Goal: Task Accomplishment & Management: Complete application form

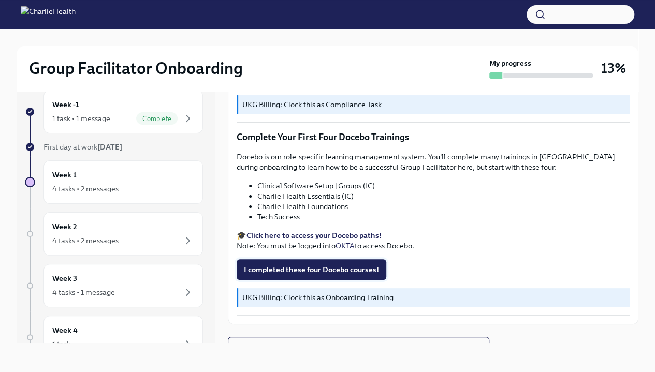
scroll to position [1323, 0]
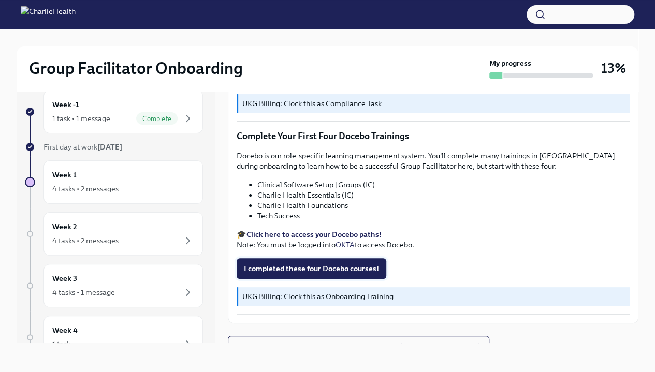
click at [333, 270] on span "I completed these four Docebo courses!" at bounding box center [311, 268] width 135 height 10
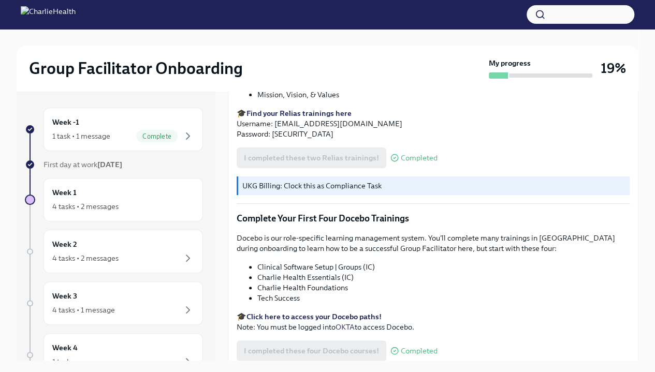
scroll to position [1336, 0]
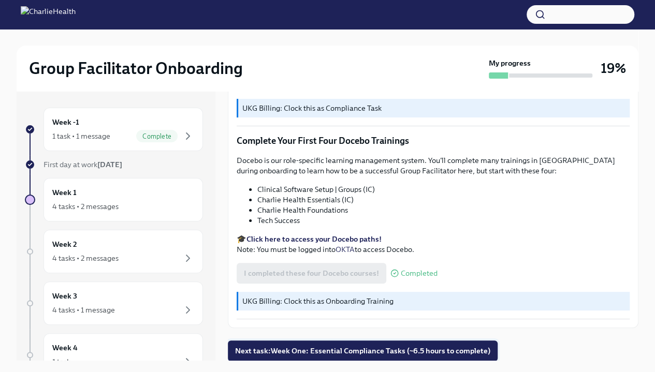
click at [371, 354] on span "Next task : Week One: Essential Compliance Tasks (~6.5 hours to complete)" at bounding box center [362, 351] width 255 height 10
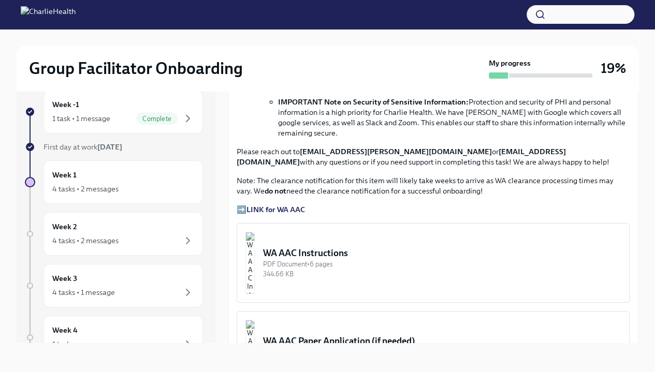
scroll to position [684, 0]
click at [278, 205] on strong "LINK for WA AAC" at bounding box center [275, 208] width 58 height 9
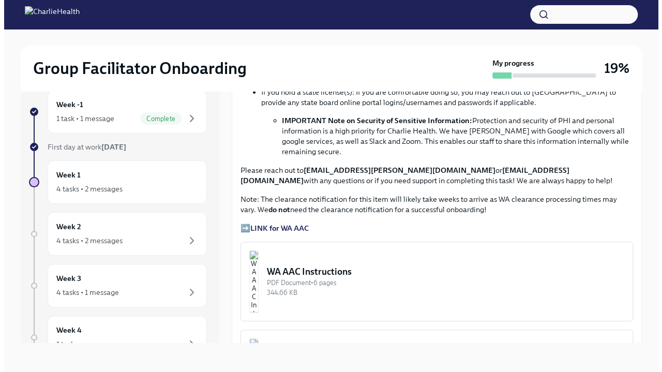
scroll to position [664, 0]
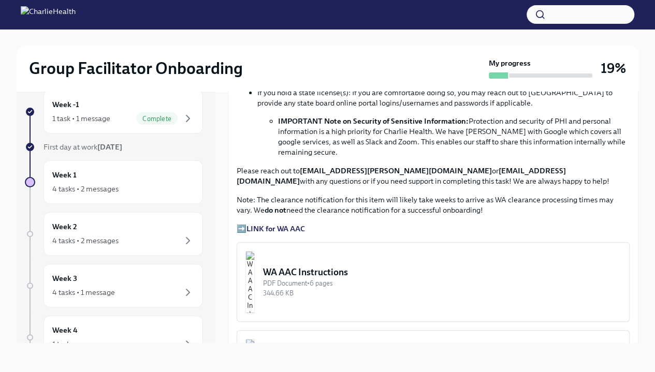
click at [255, 283] on img "button" at bounding box center [249, 282] width 9 height 62
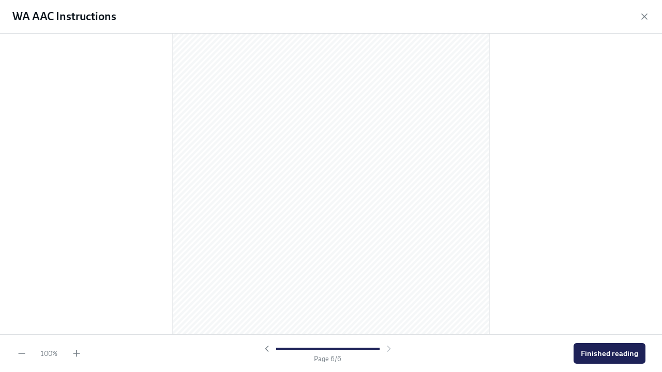
scroll to position [2221, 0]
click at [611, 357] on span "Finished reading" at bounding box center [609, 353] width 57 height 10
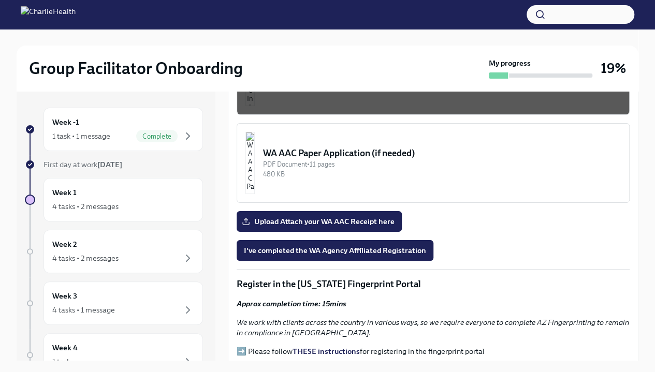
scroll to position [890, 0]
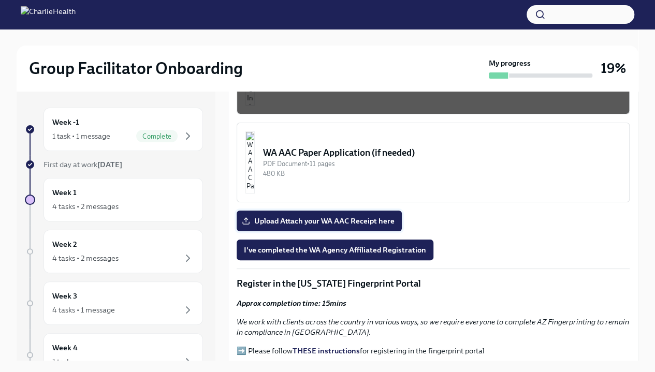
click at [343, 216] on span "Upload Attach your WA AAC Receipt here" at bounding box center [319, 221] width 151 height 10
click at [0, 0] on input "Upload Attach your WA AAC Receipt here" at bounding box center [0, 0] width 0 height 0
click at [328, 245] on span "I've completed the WA Agency Affiliated Registration" at bounding box center [335, 250] width 182 height 10
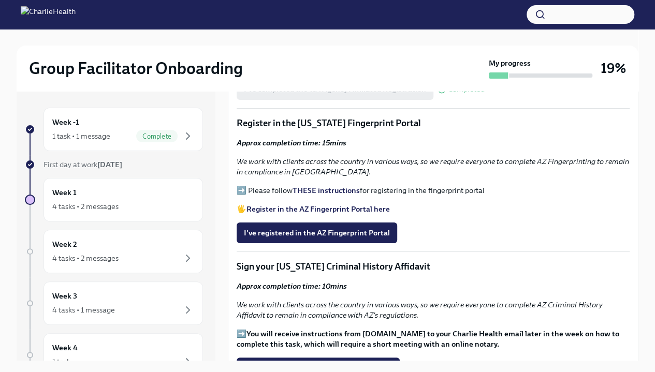
scroll to position [1045, 0]
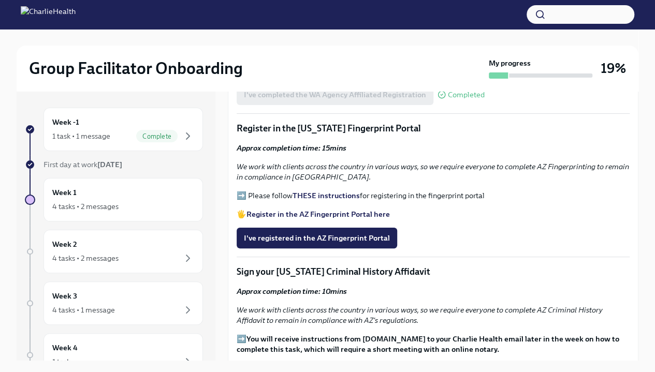
click at [339, 191] on strong "THESE instructions" at bounding box center [325, 195] width 67 height 9
click at [289, 210] on strong "Register in the AZ Fingerprint Portal here" at bounding box center [317, 214] width 143 height 9
click at [319, 193] on strong "THESE instructions" at bounding box center [325, 195] width 67 height 9
click at [307, 233] on span "I've registered in the AZ Fingerprint Portal" at bounding box center [317, 238] width 146 height 10
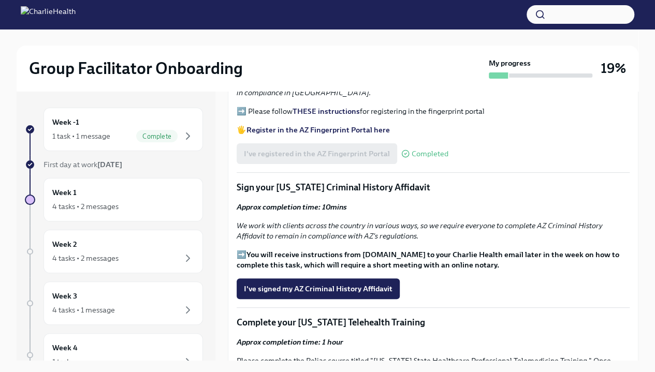
scroll to position [1130, 0]
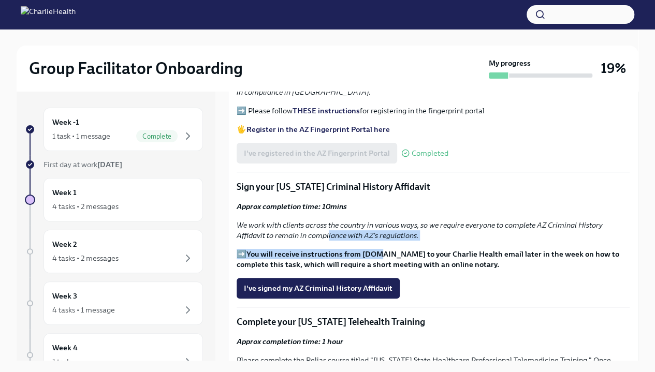
drag, startPoint x: 378, startPoint y: 247, endPoint x: 257, endPoint y: 202, distance: 128.7
click at [257, 202] on div "Approx completion time: 10mins We work with clients across the country in vario…" at bounding box center [432, 235] width 393 height 68
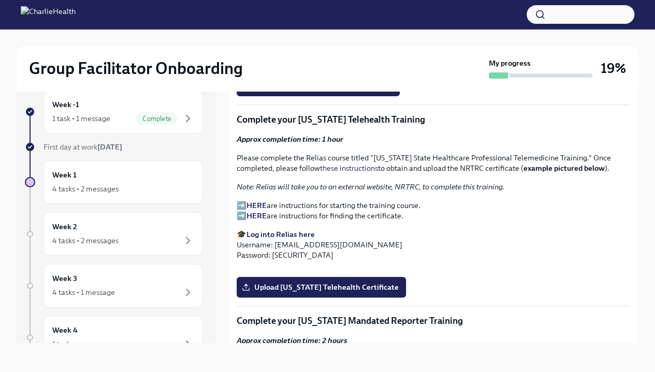
scroll to position [1315, 0]
click at [355, 163] on link "these instructions" at bounding box center [349, 167] width 58 height 9
click at [255, 200] on strong "HERE" at bounding box center [256, 204] width 20 height 9
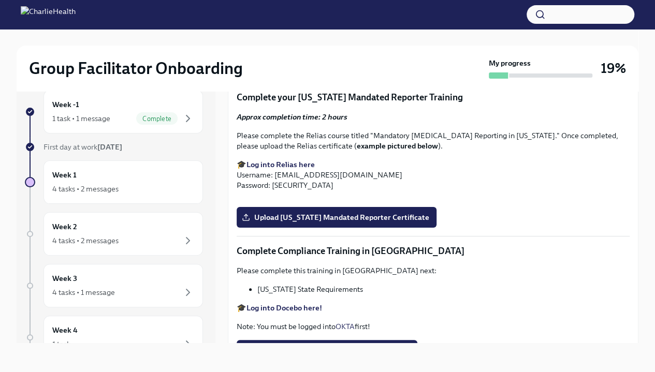
scroll to position [1700, 0]
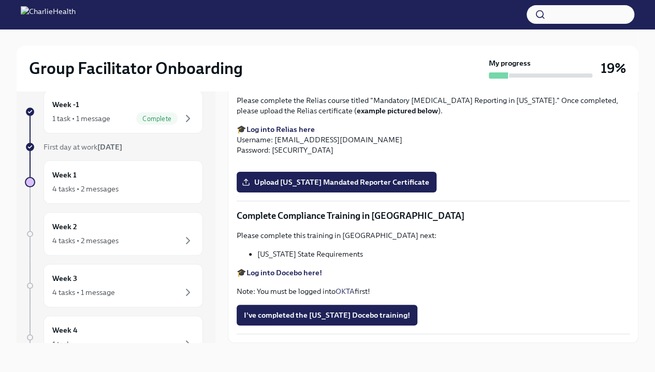
click at [332, 34] on span "Upload [US_STATE] Telehealth Certificate" at bounding box center [321, 28] width 155 height 10
click at [0, 0] on input "Upload [US_STATE] Telehealth Certificate" at bounding box center [0, 0] width 0 height 0
click at [355, 187] on span "Upload [US_STATE] Mandated Reporter Certificate" at bounding box center [336, 182] width 185 height 10
click at [0, 0] on input "Upload [US_STATE] Mandated Reporter Certificate" at bounding box center [0, 0] width 0 height 0
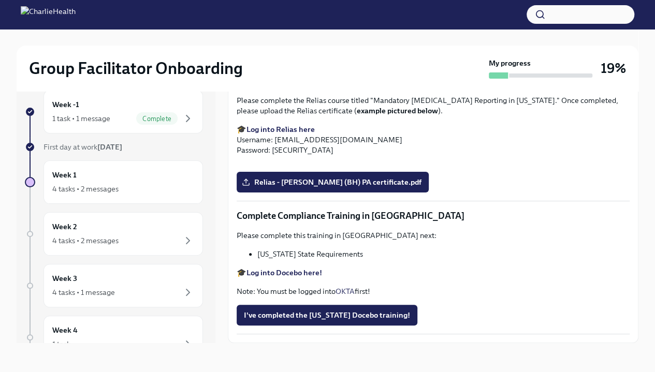
scroll to position [2149, 0]
click at [331, 313] on span "I've completed the [US_STATE] Docebo training!" at bounding box center [327, 315] width 166 height 10
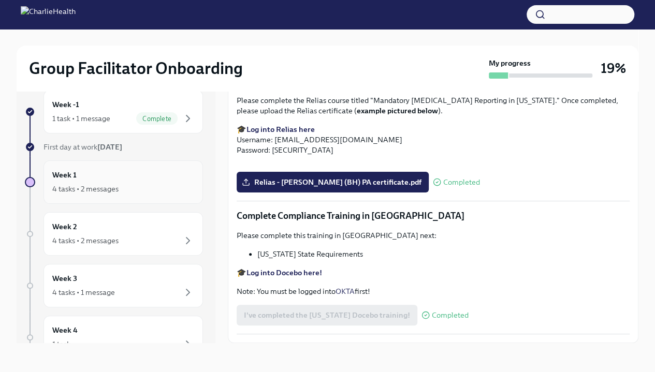
click at [106, 188] on div "4 tasks • 2 messages" at bounding box center [85, 189] width 66 height 10
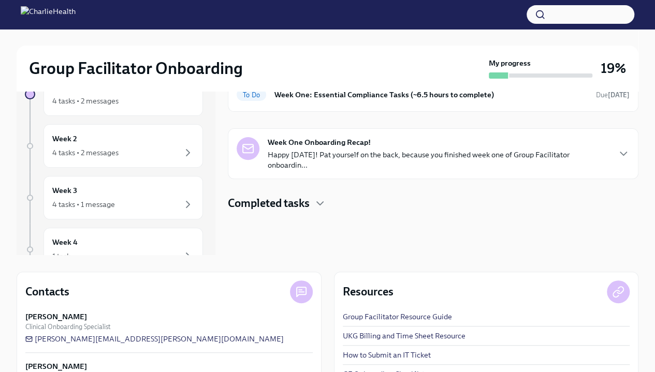
scroll to position [106, 0]
click at [319, 197] on icon "button" at bounding box center [320, 203] width 12 height 12
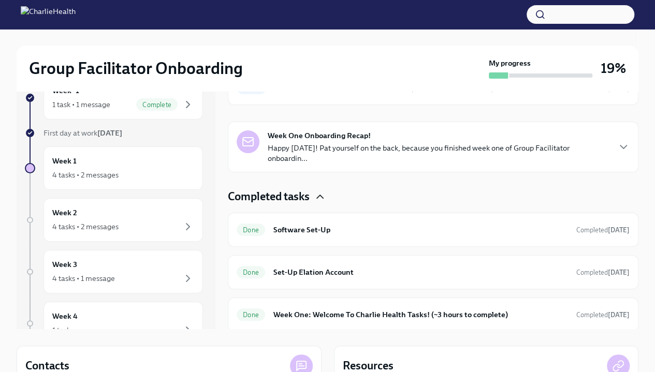
scroll to position [23, 0]
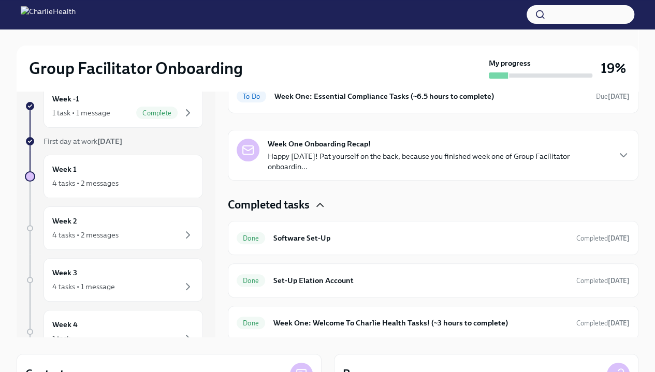
click at [314, 195] on div "Happy First Day! Welcome to Charlie Health! As a Group Facilitator / Integrativ…" at bounding box center [433, 187] width 410 height 305
click at [333, 149] on div "Week One Onboarding Recap! Happy [DATE]! Pat yourself on the back, because you …" at bounding box center [438, 155] width 341 height 33
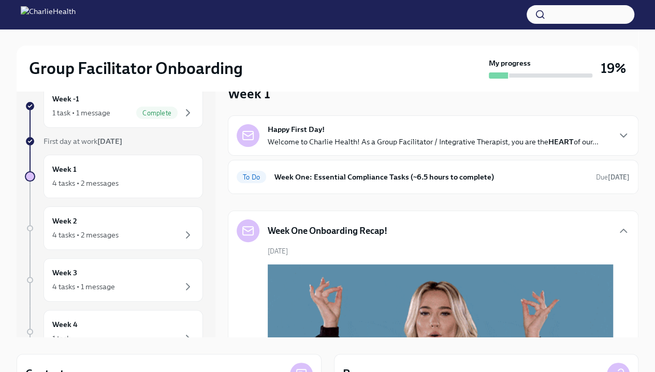
scroll to position [0, 0]
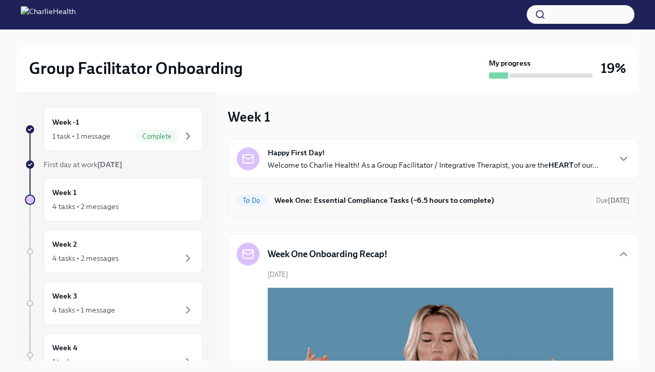
click at [359, 193] on div "To Do Week One: Essential Compliance Tasks (~6.5 hours to complete) Due [DATE]" at bounding box center [432, 200] width 393 height 17
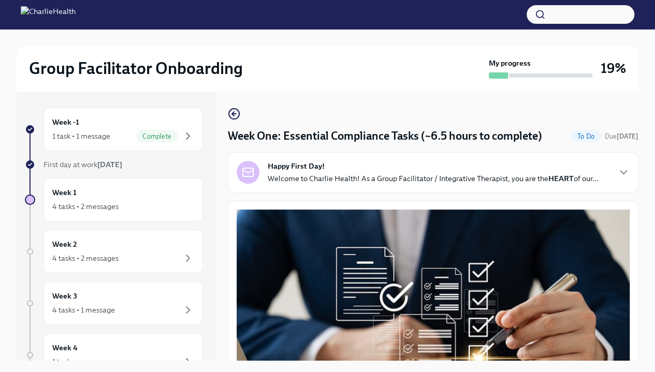
click at [368, 172] on div "Happy First Day! Welcome to Charlie Health! As a Group Facilitator / Integrativ…" at bounding box center [433, 172] width 331 height 23
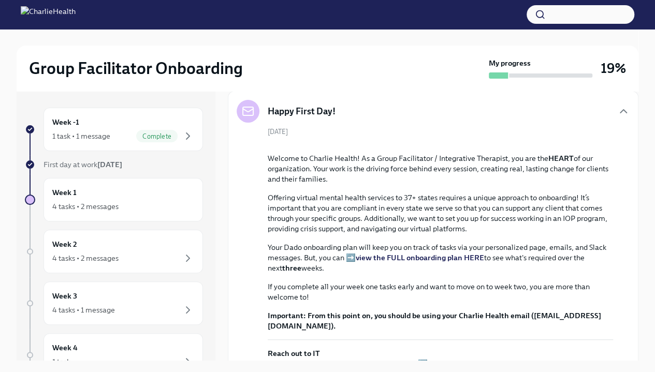
scroll to position [45, 0]
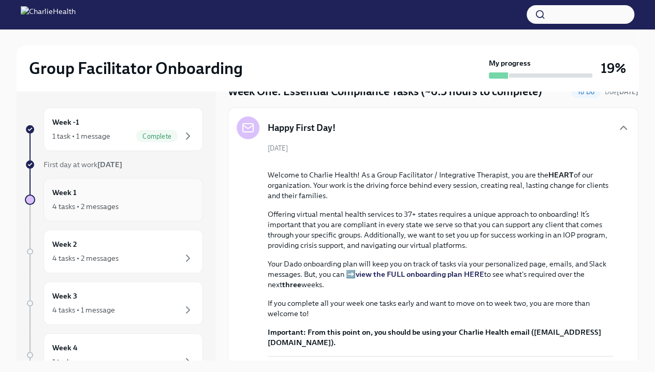
click at [127, 200] on div "4 tasks • 2 messages" at bounding box center [123, 206] width 142 height 12
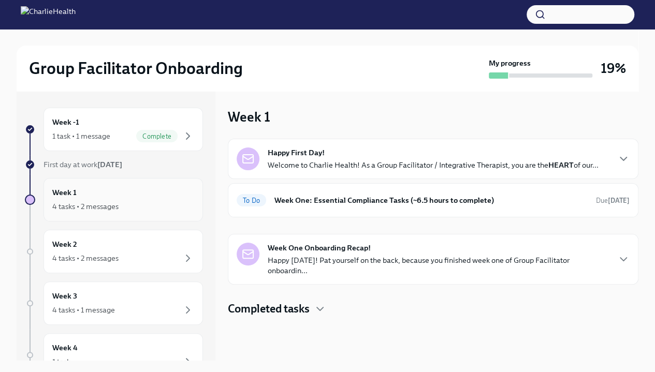
click at [128, 199] on div "Week 1 4 tasks • 2 messages" at bounding box center [123, 200] width 142 height 26
click at [254, 199] on span "To Do" at bounding box center [250, 201] width 29 height 8
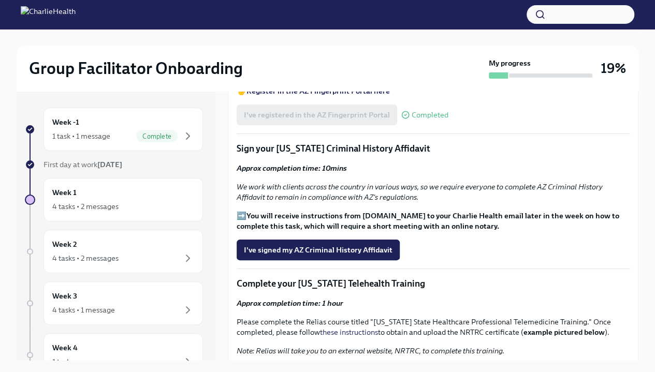
scroll to position [1167, 0]
